Goal: Task Accomplishment & Management: Manage account settings

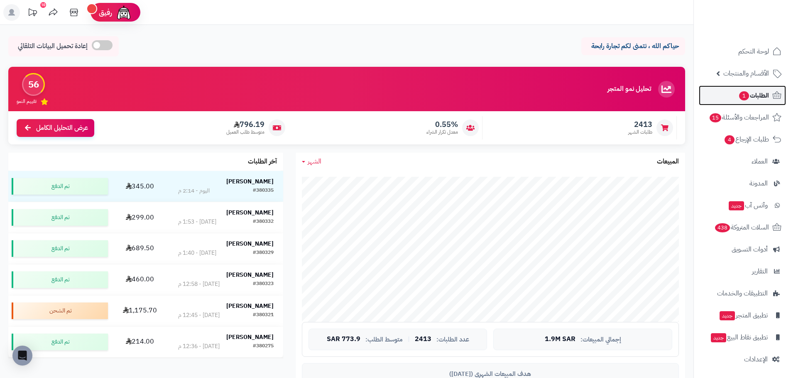
click at [778, 95] on icon at bounding box center [777, 96] width 10 height 10
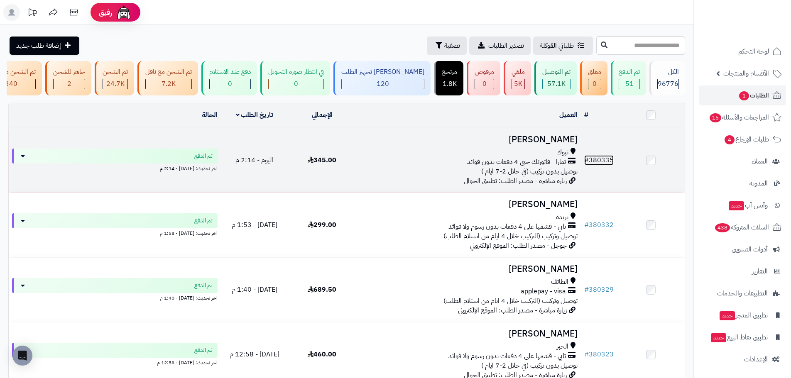
click at [604, 165] on link "# 380335" at bounding box center [598, 160] width 29 height 10
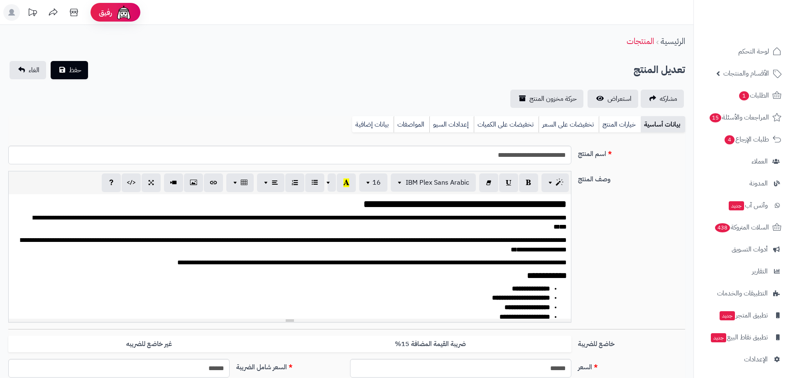
scroll to position [1136, 0]
click at [380, 127] on link "بيانات إضافية" at bounding box center [373, 124] width 42 height 17
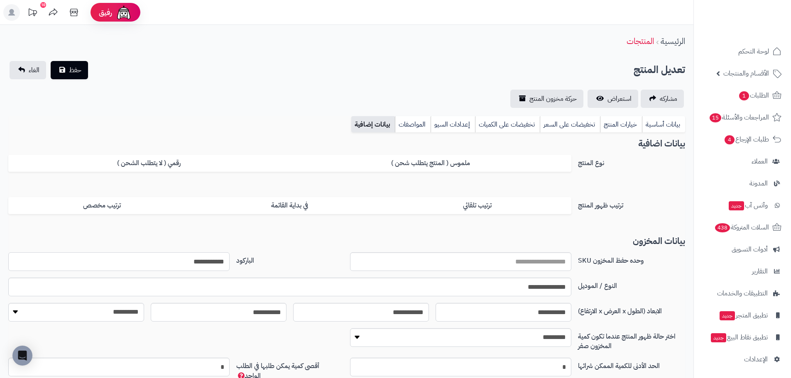
click at [195, 262] on input "**********" at bounding box center [118, 262] width 221 height 19
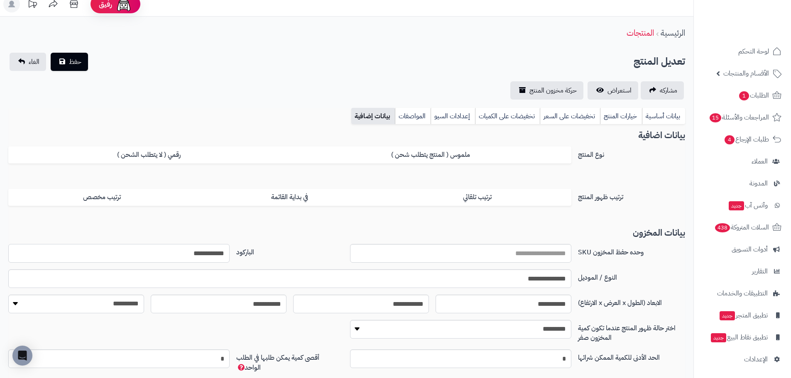
scroll to position [0, 0]
